Goal: Transaction & Acquisition: Purchase product/service

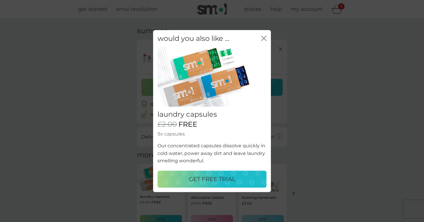
click at [264, 40] on icon "close" at bounding box center [263, 38] width 5 height 5
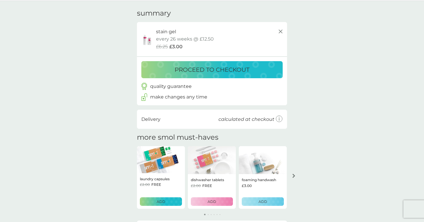
scroll to position [24, 0]
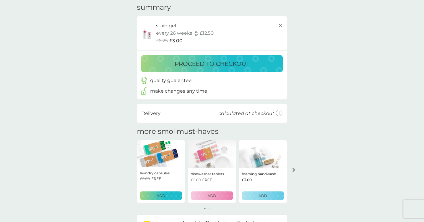
click at [226, 61] on p "proceed to checkout" at bounding box center [212, 63] width 75 height 9
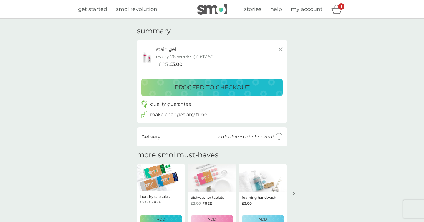
scroll to position [0, 0]
click at [97, 11] on span "get started" at bounding box center [92, 9] width 29 height 6
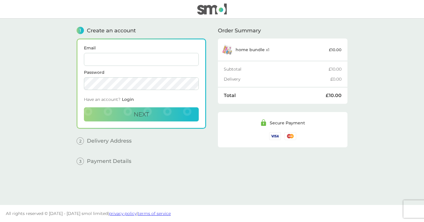
click at [117, 47] on label "Email" at bounding box center [141, 48] width 115 height 4
click at [117, 53] on input "Email" at bounding box center [141, 59] width 115 height 13
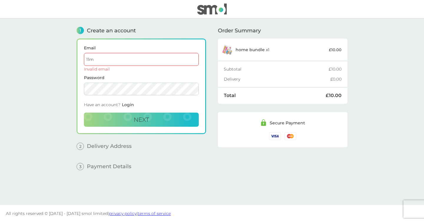
type input "11mcgregorm@gmail.com"
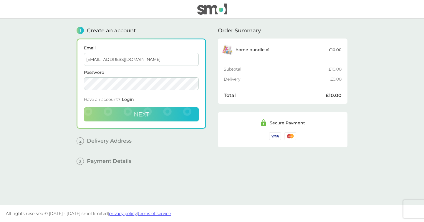
click at [104, 114] on button "Next" at bounding box center [141, 114] width 115 height 14
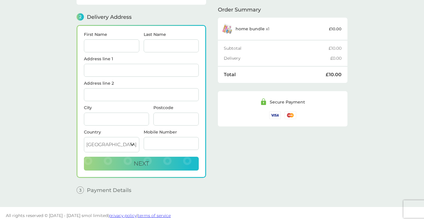
scroll to position [69, 0]
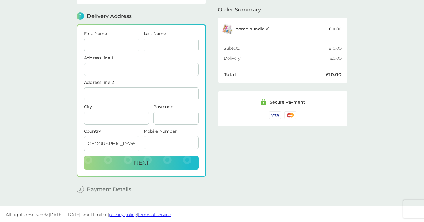
click at [90, 40] on input "First Name" at bounding box center [111, 45] width 55 height 13
type input "Megan"
type input "McGregor"
type input "152d Brixton Road"
type input "London"
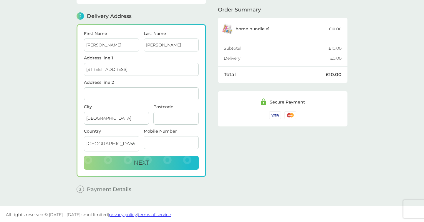
type input "SW9 6AU"
type input "07984602808"
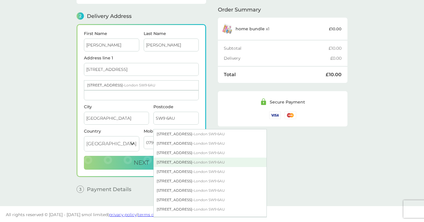
click at [171, 160] on div "152D Brixton Road - London SW9 6AU" at bounding box center [210, 162] width 113 height 9
type input "152D Brixton Road"
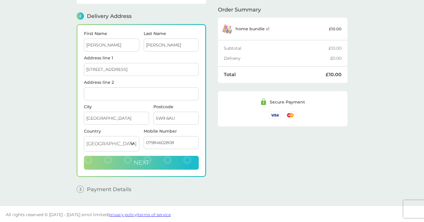
click at [120, 160] on button "Next" at bounding box center [141, 163] width 115 height 14
checkbox input "true"
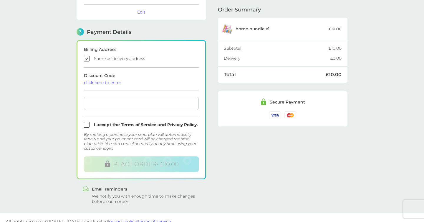
scroll to position [150, 0]
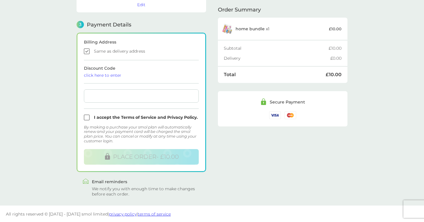
click at [86, 119] on input "checkbox" at bounding box center [141, 118] width 115 height 6
checkbox input "true"
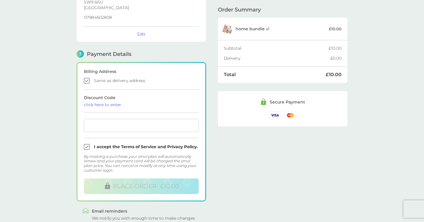
scroll to position [130, 0]
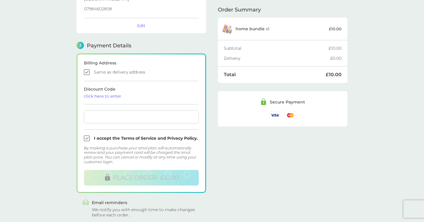
click at [132, 111] on div at bounding box center [141, 116] width 115 height 13
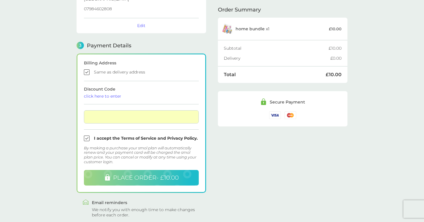
click at [165, 174] on span "PLACE ORDER - £10.00" at bounding box center [146, 177] width 66 height 7
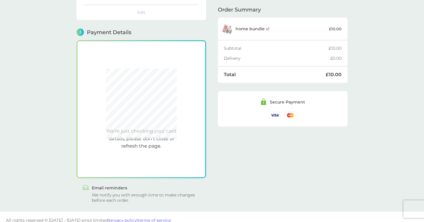
scroll to position [149, 0]
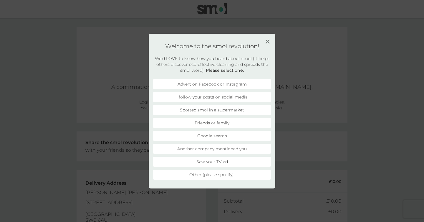
click at [188, 126] on li "Friends or family" at bounding box center [212, 123] width 118 height 10
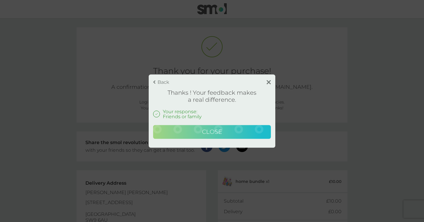
click at [193, 130] on button "Close" at bounding box center [212, 132] width 118 height 14
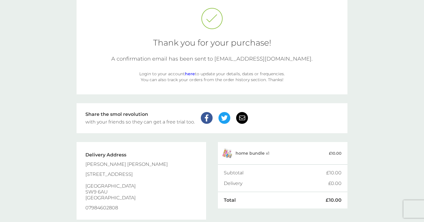
scroll to position [52, 0]
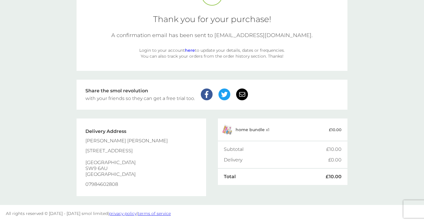
click at [188, 53] on div "Login to your account here to update your details, dates or frequencies. You ca…" at bounding box center [211, 53] width 147 height 12
click at [189, 49] on link "here" at bounding box center [190, 50] width 10 height 5
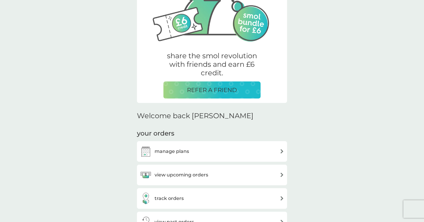
scroll to position [74, 0]
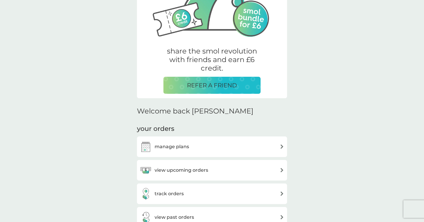
click at [238, 141] on div "manage plans" at bounding box center [212, 147] width 144 height 12
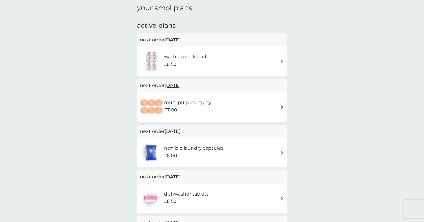
scroll to position [25, 0]
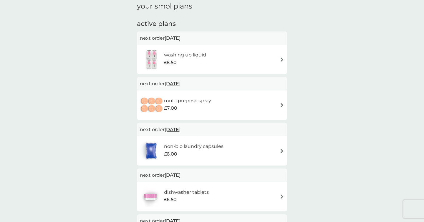
click at [264, 64] on div "washing up liquid £8.50" at bounding box center [212, 59] width 144 height 21
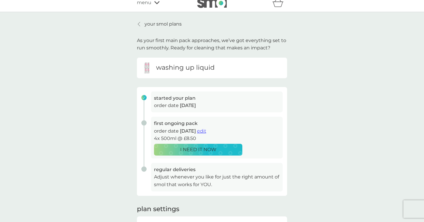
scroll to position [6, 0]
click at [142, 26] on link "your smol plans" at bounding box center [159, 25] width 45 height 8
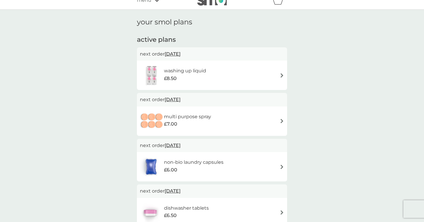
scroll to position [13, 0]
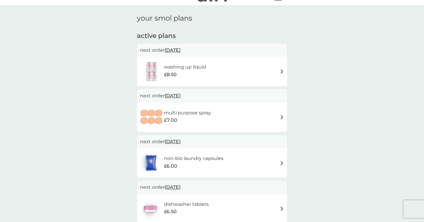
click at [239, 166] on div "non-bio laundry capsules £6.00" at bounding box center [212, 163] width 144 height 21
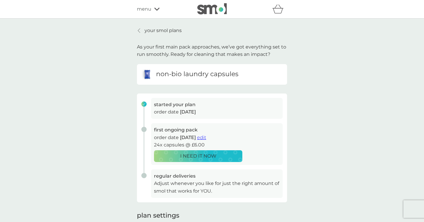
click at [137, 28] on link "your smol plans" at bounding box center [159, 31] width 45 height 8
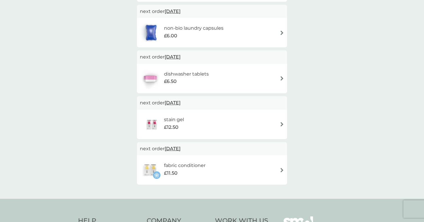
scroll to position [146, 0]
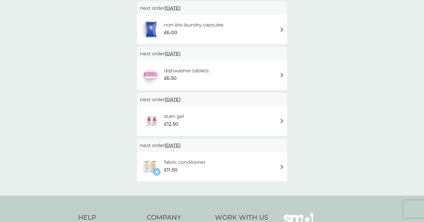
click at [275, 78] on div "dishwasher tablets £6.50" at bounding box center [212, 75] width 144 height 21
